Goal: Information Seeking & Learning: Find specific page/section

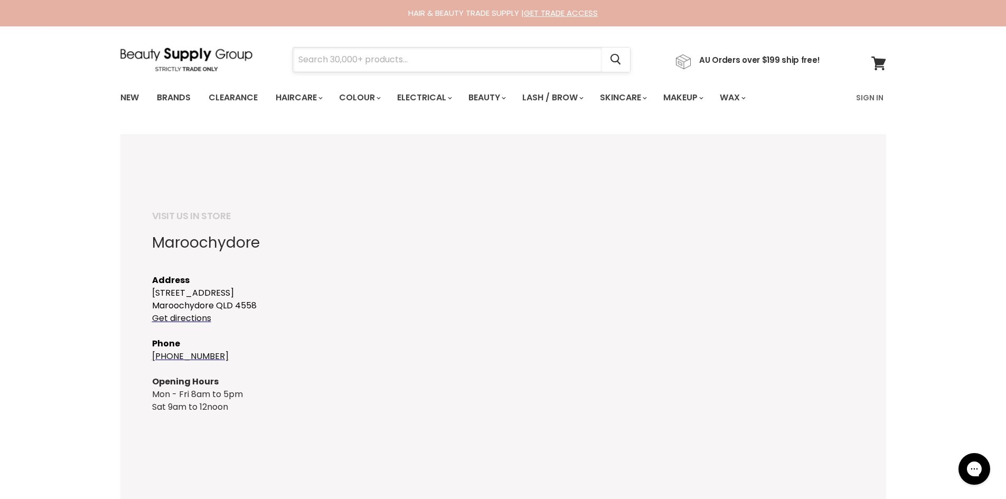
click at [391, 68] on input "Search" at bounding box center [447, 60] width 309 height 24
type input "tan mac"
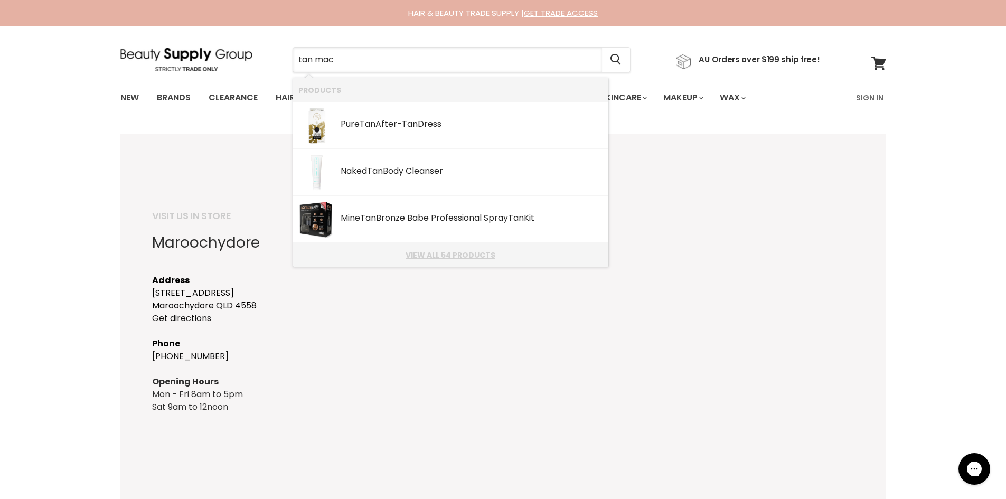
click at [436, 257] on link "View all 54 products" at bounding box center [450, 255] width 305 height 8
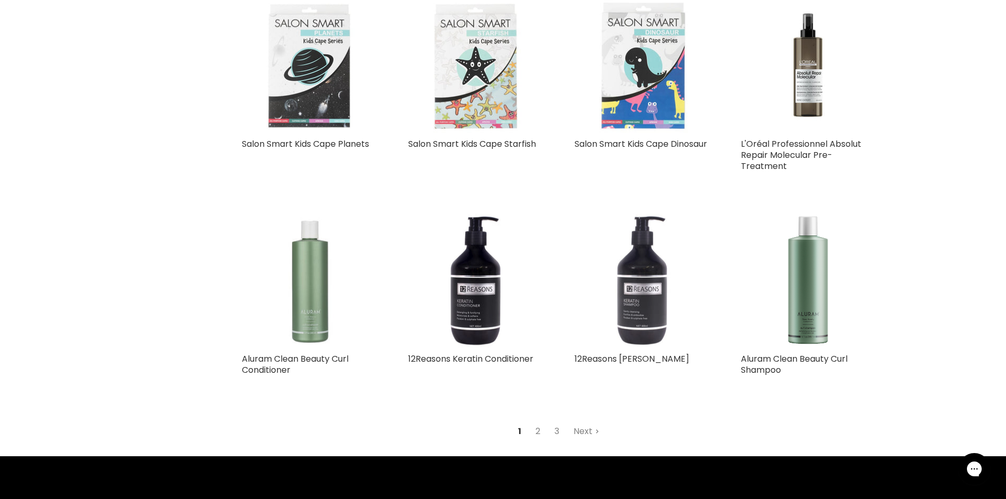
scroll to position [1056, 0]
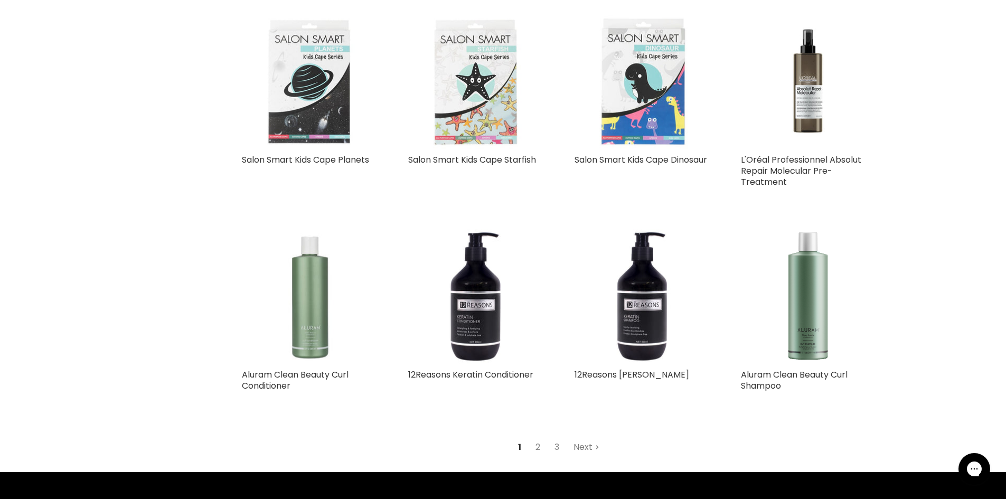
click at [583, 443] on link "Next" at bounding box center [586, 447] width 37 height 19
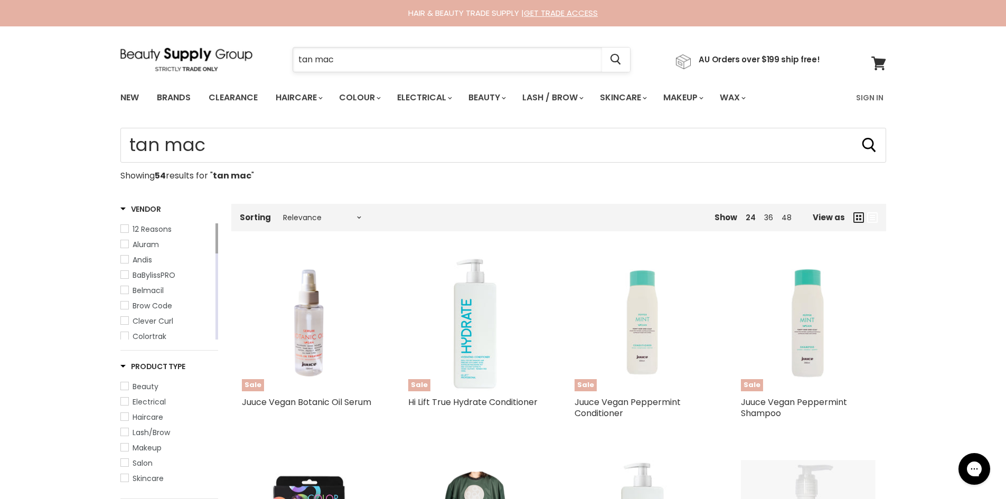
drag, startPoint x: 347, startPoint y: 63, endPoint x: 295, endPoint y: 62, distance: 51.7
click at [295, 62] on input "tan mac" at bounding box center [447, 60] width 309 height 24
type input "[MEDICAL_DATA] mac"
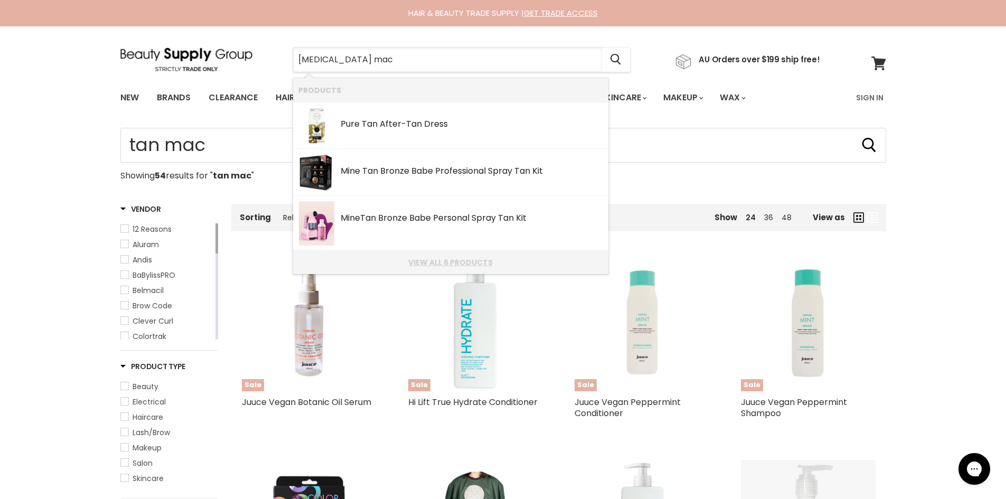
click at [449, 261] on link "View all 6 products" at bounding box center [450, 262] width 305 height 8
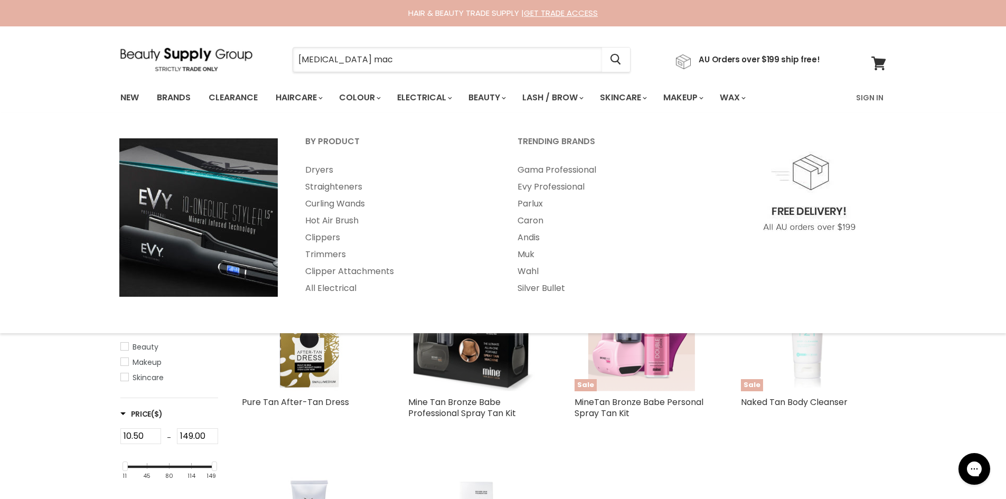
drag, startPoint x: 387, startPoint y: 60, endPoint x: 133, endPoint y: 29, distance: 256.4
click at [133, 29] on section "Menu tanning mac Cancel" at bounding box center [503, 54] width 792 height 56
